Goal: Information Seeking & Learning: Find specific fact

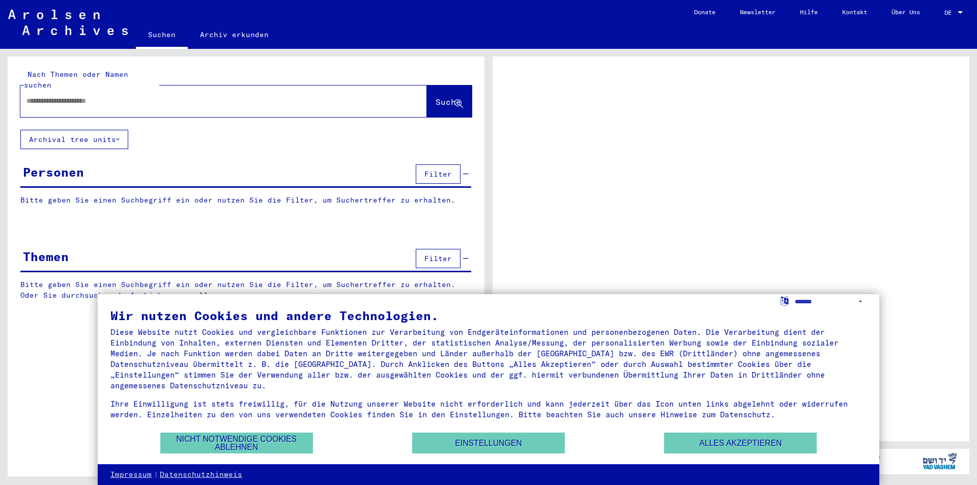
click at [61, 96] on input "text" at bounding box center [214, 101] width 376 height 11
type input "******"
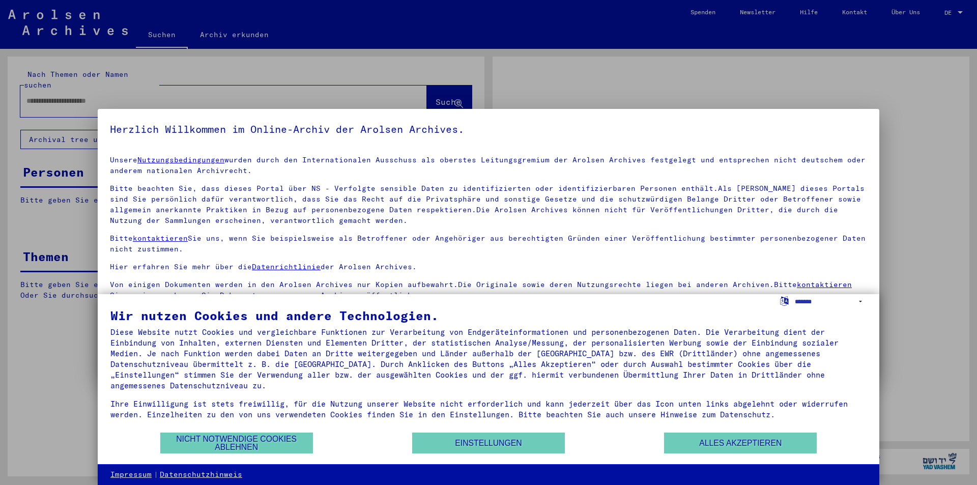
click at [137, 155] on link "Nutzungsbedingungen" at bounding box center [180, 159] width 87 height 9
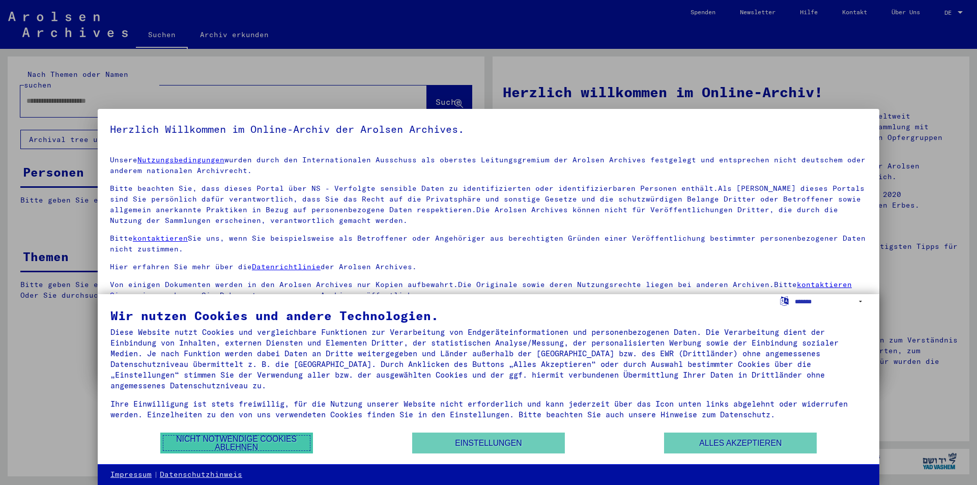
click at [235, 436] on button "Nicht notwendige Cookies ablehnen" at bounding box center [236, 442] width 153 height 21
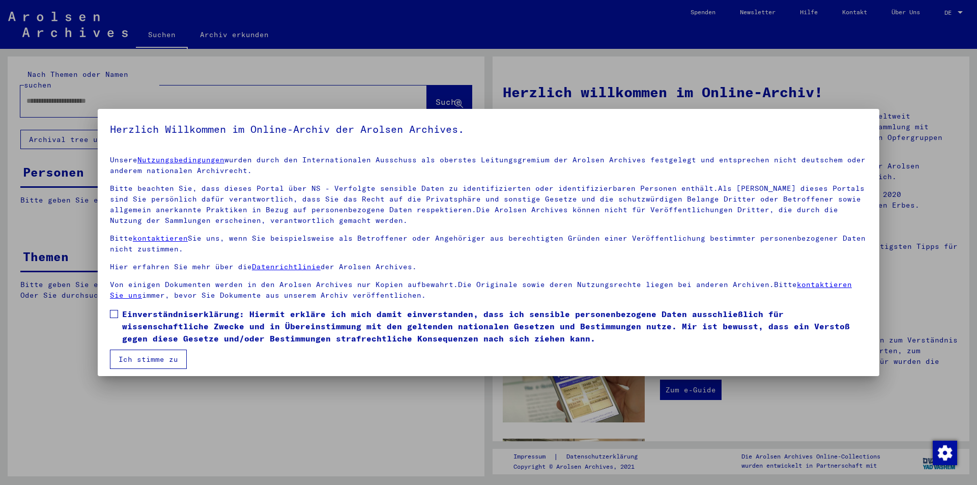
click at [110, 316] on span at bounding box center [114, 314] width 8 height 8
click at [127, 357] on button "Ich stimme zu" at bounding box center [148, 359] width 77 height 19
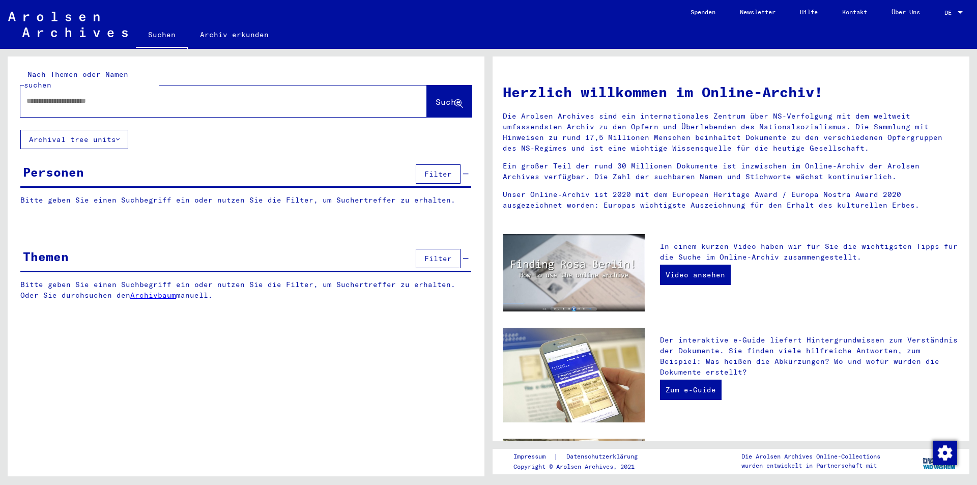
drag, startPoint x: 57, startPoint y: 80, endPoint x: 55, endPoint y: 85, distance: 5.3
paste input "**********"
type input "*"
type input "********"
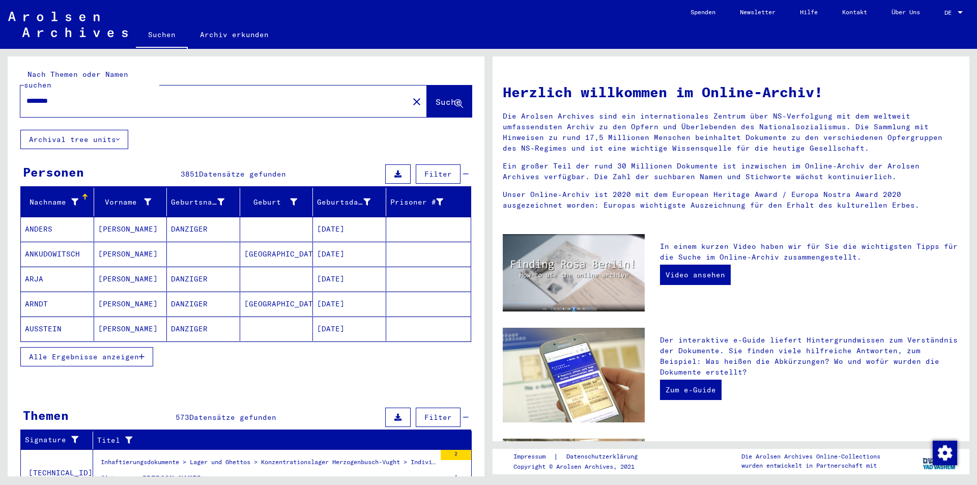
click at [446, 166] on button "Filter" at bounding box center [438, 173] width 45 height 19
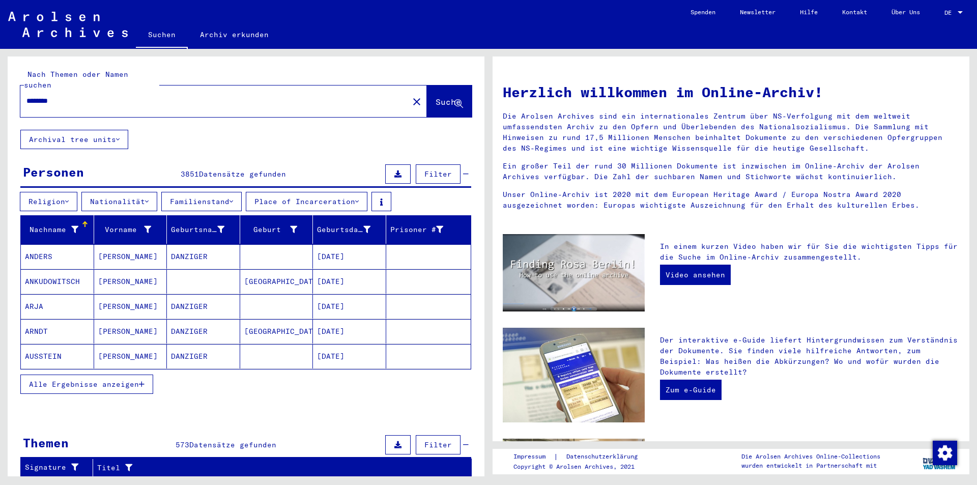
click at [54, 192] on button "Religion" at bounding box center [48, 201] width 57 height 19
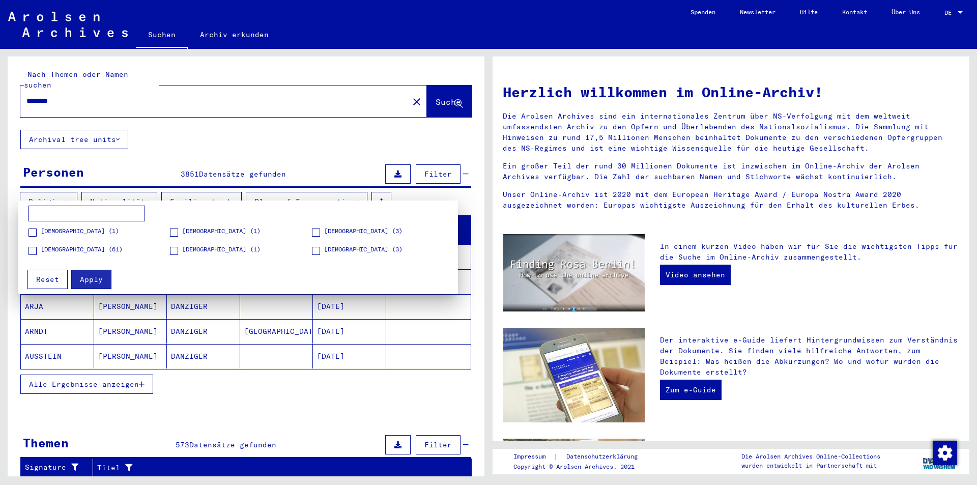
click at [36, 252] on span at bounding box center [32, 251] width 8 height 8
click at [94, 275] on span "Apply" at bounding box center [91, 279] width 23 height 9
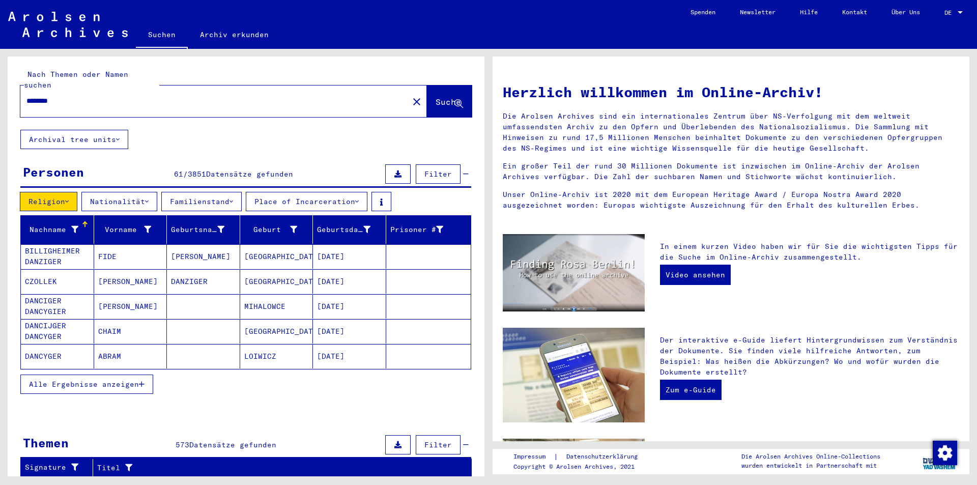
click at [102, 380] on span "Alle Ergebnisse anzeigen" at bounding box center [84, 384] width 110 height 9
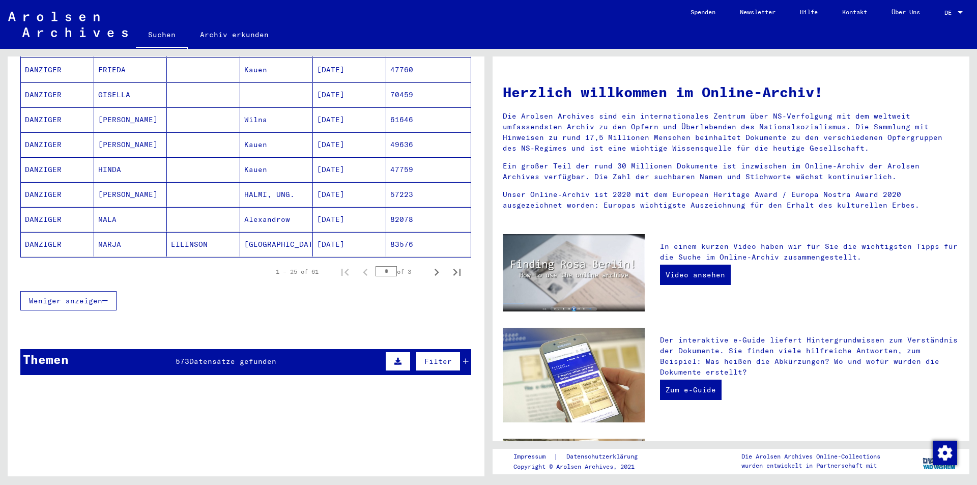
scroll to position [661, 0]
